Goal: Communication & Community: Answer question/provide support

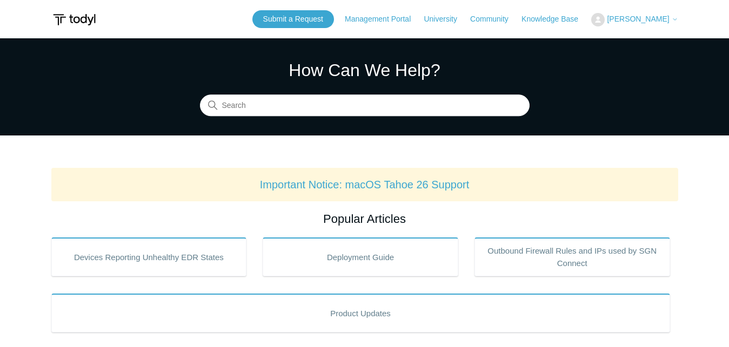
click at [657, 24] on button "[PERSON_NAME]" at bounding box center [634, 20] width 86 height 14
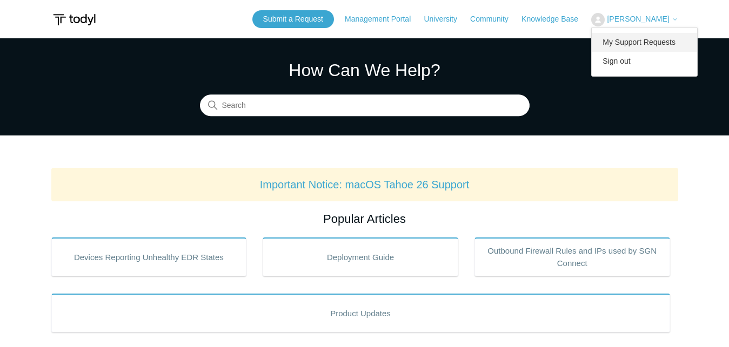
click at [655, 50] on link "My Support Requests" at bounding box center [644, 42] width 105 height 19
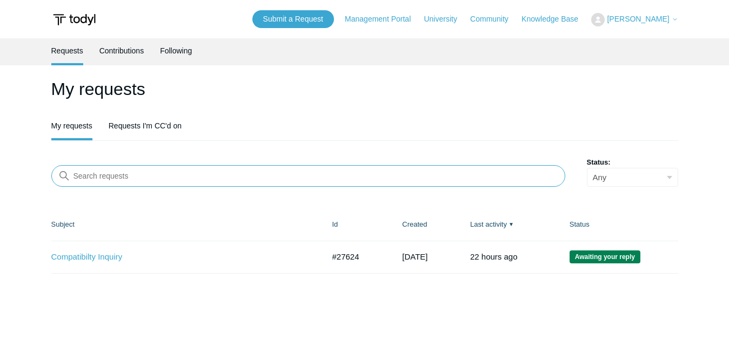
click at [332, 183] on input "Search requests" at bounding box center [308, 176] width 514 height 22
click at [108, 261] on link "Compatibilty Inquiry" at bounding box center [179, 257] width 257 height 12
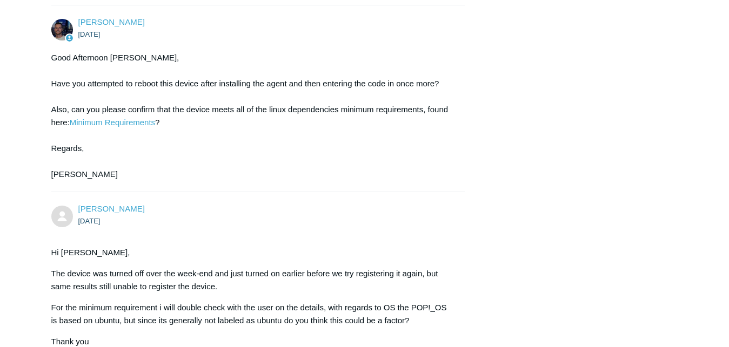
scroll to position [1466, 0]
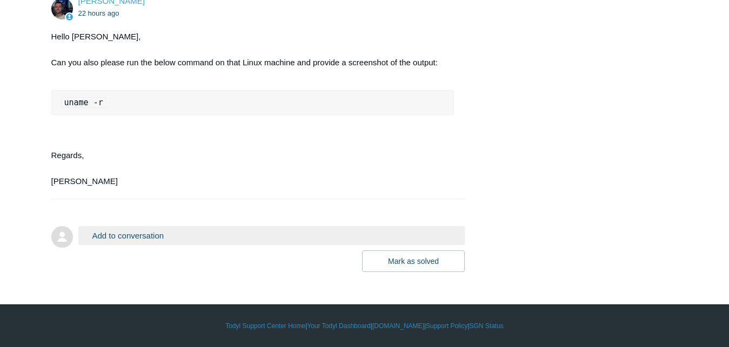
scroll to position [1717, 0]
drag, startPoint x: 113, startPoint y: 105, endPoint x: 60, endPoint y: 109, distance: 53.6
click at [60, 109] on pre "uname -r" at bounding box center [252, 102] width 403 height 25
copy code "uname -r"
click at [304, 236] on button "Add to conversation" at bounding box center [271, 235] width 387 height 19
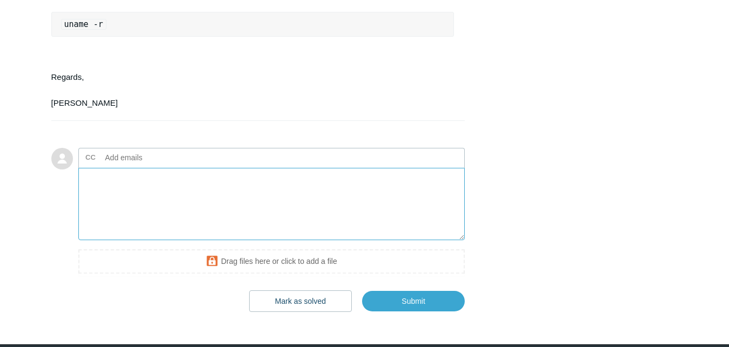
click at [200, 241] on textarea "Add your reply" at bounding box center [271, 204] width 387 height 73
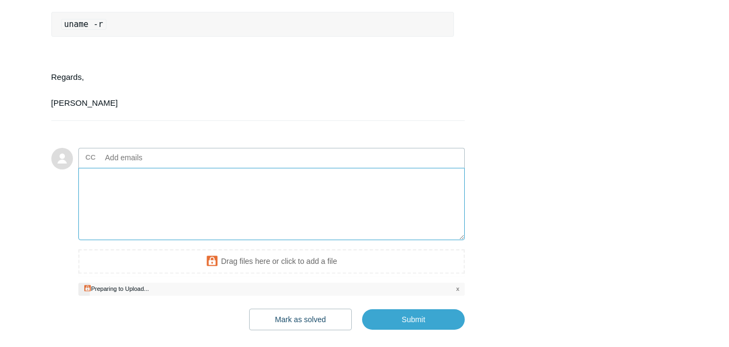
click at [172, 241] on textarea "Add your reply" at bounding box center [271, 204] width 387 height 73
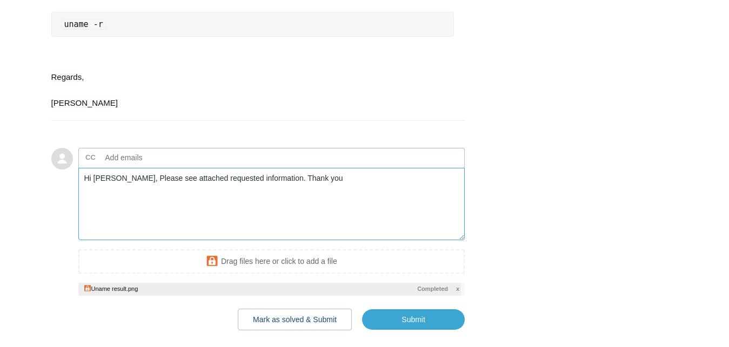
scroll to position [1852, 0]
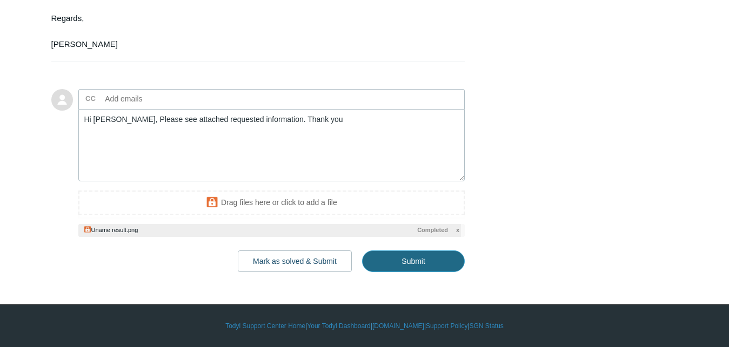
click at [427, 260] on input "Submit" at bounding box center [413, 262] width 103 height 22
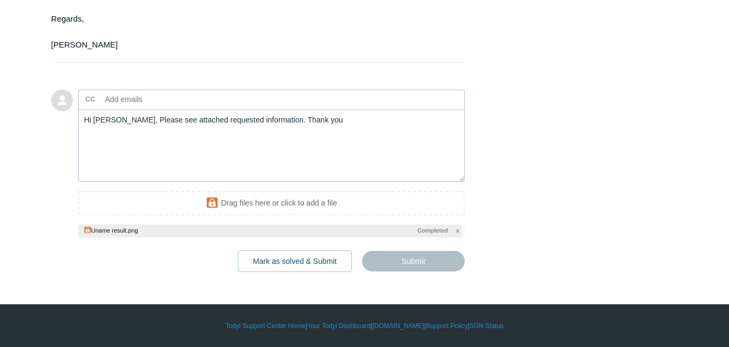
type textarea "Hi Connor, Please see attached requested information. Thank you This ticket inc…"
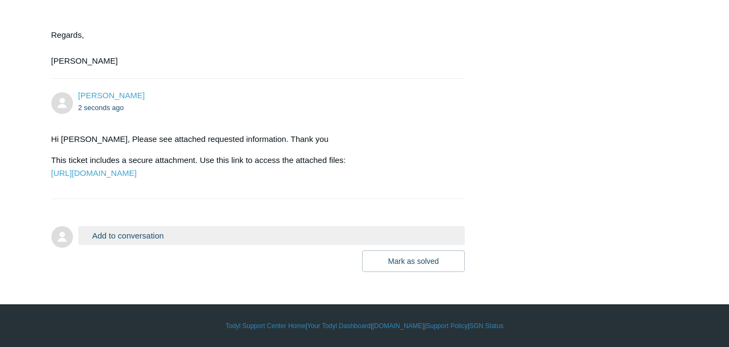
scroll to position [1864, 0]
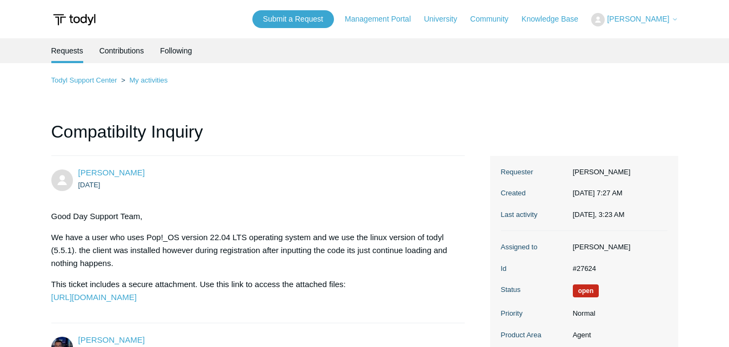
scroll to position [1864, 0]
